Goal: Transaction & Acquisition: Purchase product/service

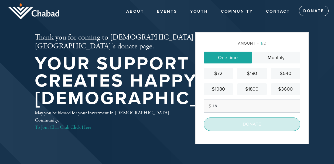
type input "18"
click at [246, 127] on input "Donate" at bounding box center [252, 124] width 97 height 13
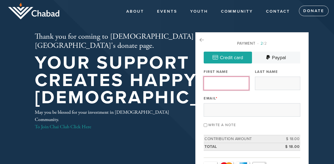
click at [207, 83] on input "First Name" at bounding box center [226, 83] width 45 height 13
click at [220, 83] on input "[PERSON_NAME]" at bounding box center [226, 83] width 45 height 13
type input "[PERSON_NAME]"
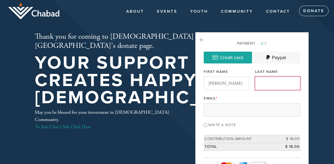
type input "Herman"
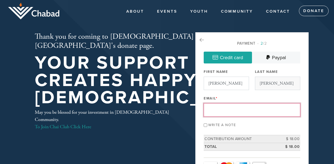
type input "[PERSON_NAME][EMAIL_ADDRESS][PERSON_NAME][DOMAIN_NAME]"
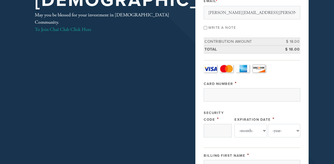
scroll to position [102, 0]
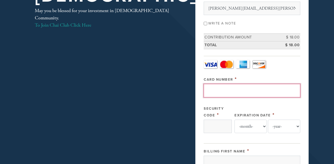
click at [215, 88] on input "Card Number" at bounding box center [252, 90] width 97 height 13
type input "[CREDIT_CARD_NUMBER]"
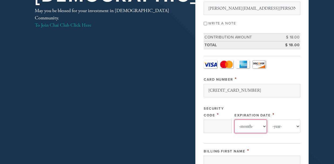
click at [234, 120] on select "-month- 01 02 03 04 05 06 07 08 09 10 11 12" at bounding box center [250, 126] width 32 height 13
select select "4"
click option "04" at bounding box center [0, 0] width 0 height 0
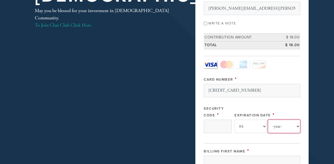
click at [268, 120] on select "-year- 2025 2026 2027 2028 2029 2030 2031 2032 2033 2034 2035" at bounding box center [284, 126] width 32 height 13
select select "2028"
click option "2028" at bounding box center [0, 0] width 0 height 0
click at [221, 125] on input "Security Code" at bounding box center [218, 126] width 28 height 13
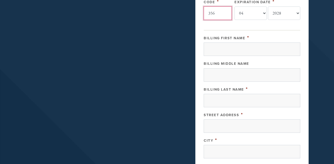
scroll to position [216, 0]
type input "356"
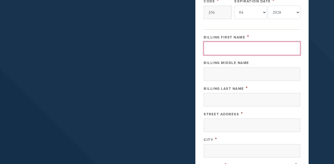
click at [246, 47] on input "Billing First Name" at bounding box center [252, 48] width 97 height 13
type input "d"
type input "[PERSON_NAME]"
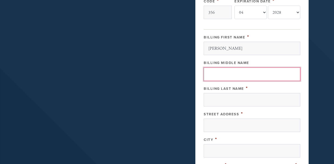
click at [226, 75] on input "Billing Middle Name" at bounding box center [252, 74] width 97 height 13
type input "S"
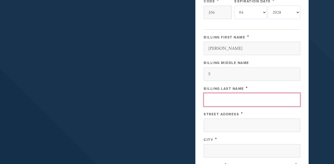
click at [208, 102] on input "Billing Last Name" at bounding box center [252, 99] width 97 height 13
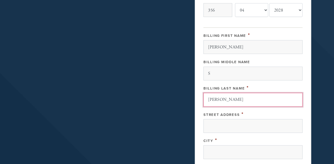
click at [232, 103] on input "[PERSON_NAME]" at bounding box center [252, 99] width 97 height 13
type input "Herman"
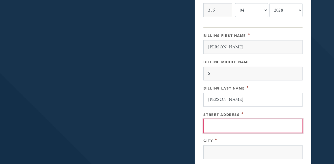
type input "[STREET_ADDRESS]"
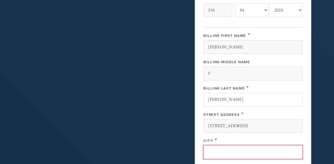
type input "[GEOGRAPHIC_DATA]"
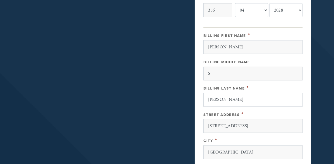
type input "US"
type input "CA"
type input "94306"
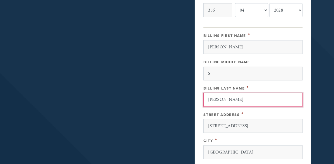
type input "US"
type input "CA"
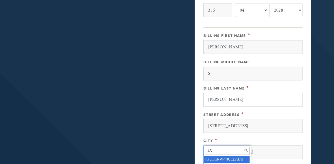
scroll to position [302, 0]
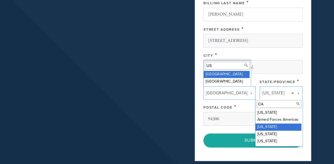
type input "US"
type input "CA"
click at [224, 68] on input "US" at bounding box center [227, 64] width 44 height 8
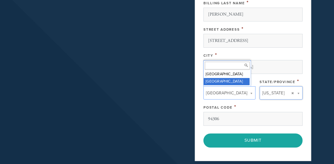
click at [223, 92] on span "[GEOGRAPHIC_DATA]" at bounding box center [226, 90] width 40 height 7
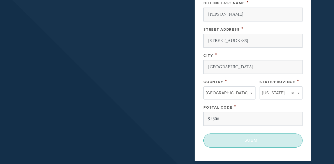
click at [244, 135] on input "Submit" at bounding box center [252, 137] width 97 height 13
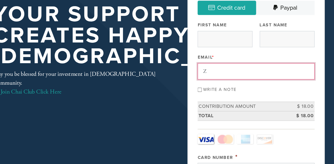
click at [214, 79] on input "Z" at bounding box center [252, 78] width 97 height 13
type input "Z"
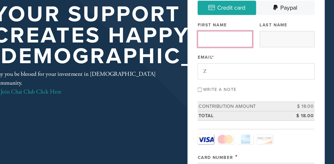
type input "[PERSON_NAME]"
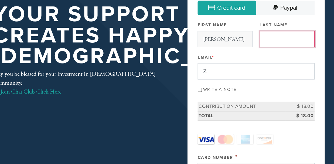
type input "Herman"
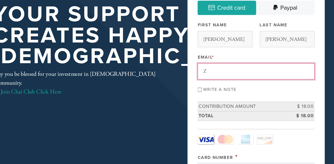
type input "[PERSON_NAME][EMAIL_ADDRESS][PERSON_NAME][DOMAIN_NAME]"
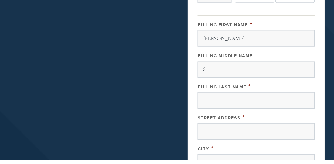
scroll to position [204, 0]
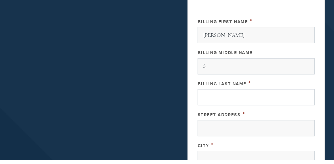
type input "[PERSON_NAME][EMAIL_ADDRESS][PERSON_NAME][DOMAIN_NAME]"
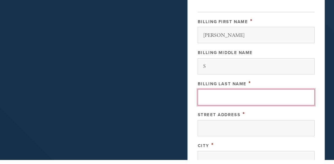
click at [221, 111] on input "Billing Last Name" at bounding box center [252, 112] width 97 height 13
type input "Herman"
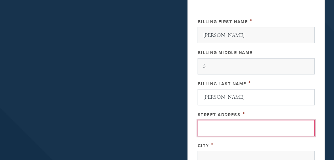
type input "[STREET_ADDRESS]"
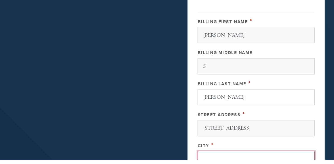
type input "[GEOGRAPHIC_DATA]"
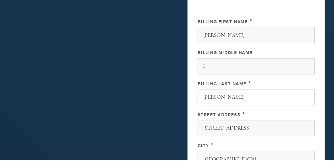
type input "US"
type input "CA"
type input "94306"
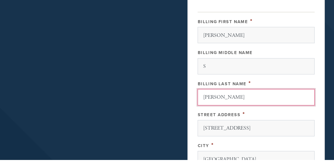
type input "US"
type input "CA"
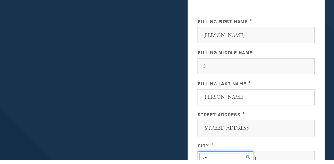
scroll to position [314, 0]
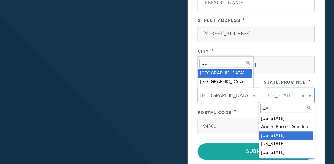
type input "US"
type input "CA"
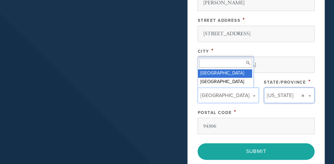
click at [246, 78] on span at bounding box center [249, 79] width 7 height 7
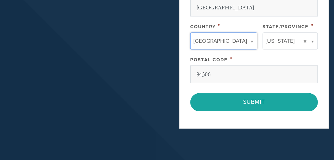
scroll to position [334, 0]
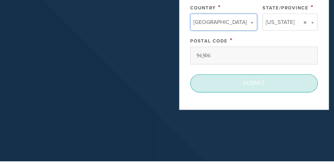
click at [260, 104] on input "Submit" at bounding box center [252, 105] width 97 height 13
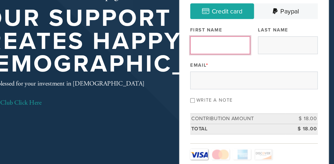
click at [208, 38] on input "First Name" at bounding box center [226, 34] width 45 height 13
type input "[PERSON_NAME]"
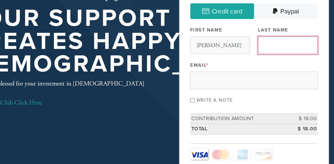
click at [260, 37] on input "Last Name" at bounding box center [277, 34] width 45 height 13
type input "Herman"
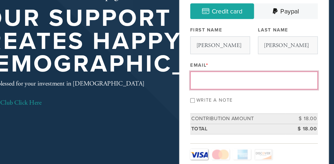
type input "[PERSON_NAME][EMAIL_ADDRESS][PERSON_NAME][DOMAIN_NAME]"
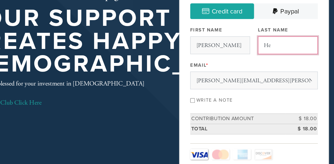
type input "H"
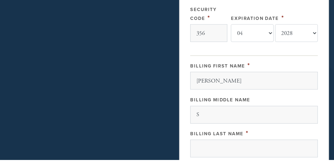
scroll to position [205, 0]
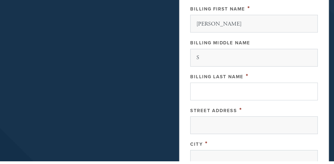
type input "[PERSON_NAME]"
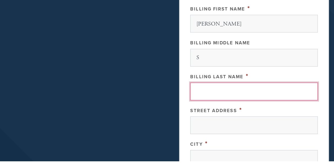
click at [221, 110] on input "Billing Last Name" at bounding box center [252, 111] width 97 height 13
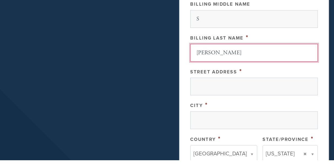
scroll to position [236, 0]
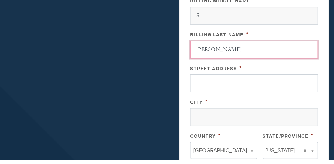
type input "[PERSON_NAME]"
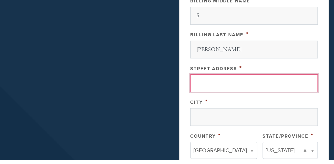
click at [232, 108] on input "Street Address" at bounding box center [252, 106] width 97 height 13
type input "[STREET_ADDRESS]"
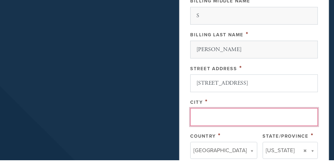
type input "[GEOGRAPHIC_DATA]"
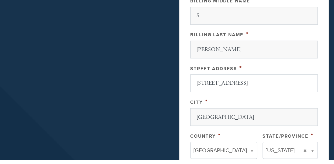
type input "US"
type input "CA"
type input "94306"
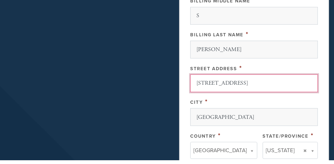
type input "US"
type input "CA"
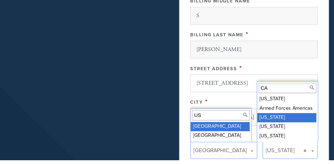
type input "US"
type input "CA"
click at [226, 131] on input "US" at bounding box center [227, 131] width 44 height 8
click at [210, 131] on input "US" at bounding box center [227, 131] width 44 height 8
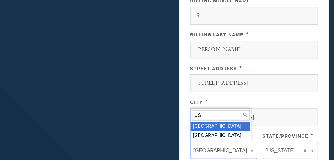
click at [221, 129] on input "US" at bounding box center [227, 131] width 44 height 8
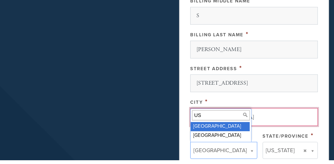
click at [261, 129] on input "[GEOGRAPHIC_DATA]" at bounding box center [252, 131] width 97 height 13
type input "PPalo Alto"
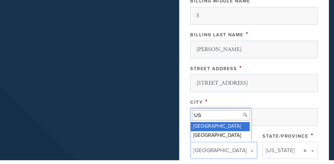
click at [223, 132] on input "US" at bounding box center [227, 131] width 44 height 8
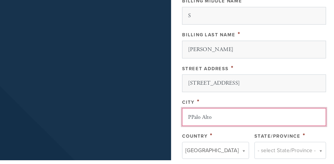
click at [211, 131] on input "PPalo Alto" at bounding box center [251, 131] width 109 height 13
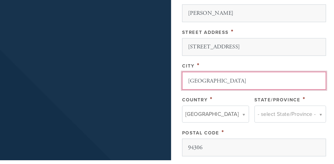
scroll to position [269, 0]
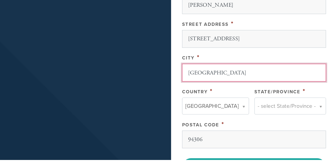
type input "[GEOGRAPHIC_DATA]"
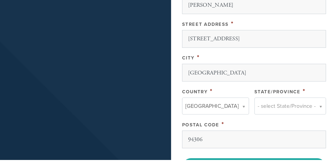
click at [238, 124] on body "Skip to main content About Mission Chai Partners Team Events YOUTH Motherhood G…" at bounding box center [167, 8] width 334 height 554
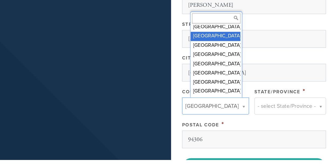
scroll to position [0, 0]
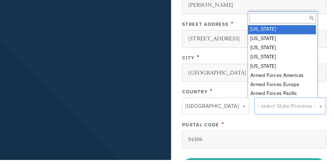
click at [294, 124] on body "Skip to main content About Mission Chai Partners Team Events YOUTH Motherhood G…" at bounding box center [167, 8] width 334 height 554
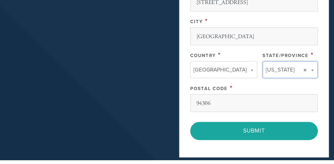
scroll to position [306, 0]
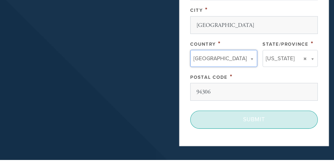
click at [252, 135] on input "Submit" at bounding box center [252, 133] width 97 height 13
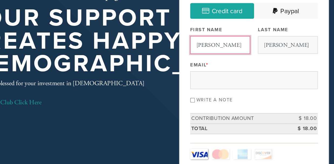
click at [243, 36] on input "[PERSON_NAME]" at bounding box center [226, 34] width 45 height 13
click at [216, 34] on input "[PERSON_NAME]" at bounding box center [226, 34] width 45 height 13
type input "[PERSON_NAME]"
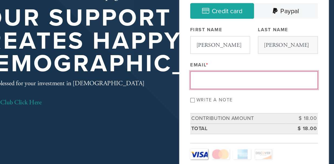
type input "[PERSON_NAME][EMAIL_ADDRESS][PERSON_NAME][DOMAIN_NAME]"
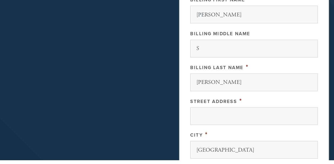
scroll to position [212, 0]
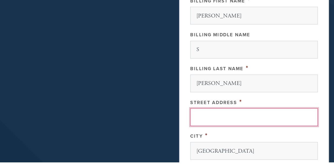
click at [210, 129] on input "Street Address" at bounding box center [252, 130] width 97 height 13
type input "1680"
click input "< Previous Page" at bounding box center [0, 0] width 0 height 0
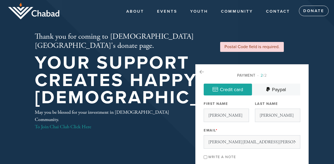
select select "4"
select select "2028"
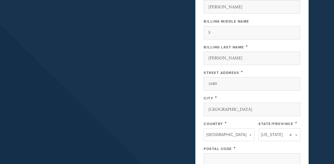
scroll to position [294, 0]
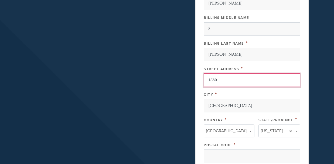
click at [224, 79] on input "1680" at bounding box center [252, 80] width 97 height 13
click at [222, 83] on input "1680" at bounding box center [252, 80] width 97 height 13
type input "[STREET_ADDRESS]"
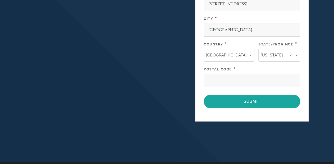
scroll to position [369, 0]
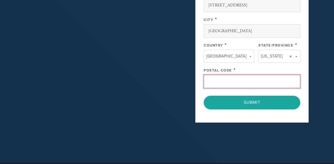
click at [217, 83] on input "Postal Code" at bounding box center [252, 81] width 97 height 13
type input "94306"
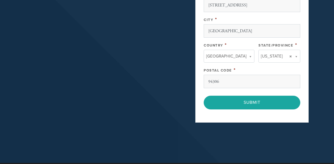
click at [260, 73] on div "Postal Code *" at bounding box center [252, 70] width 97 height 7
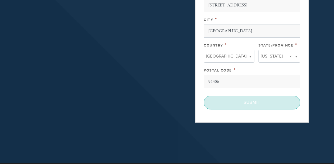
click at [266, 105] on input "Submit" at bounding box center [252, 102] width 97 height 13
